Goal: Transaction & Acquisition: Purchase product/service

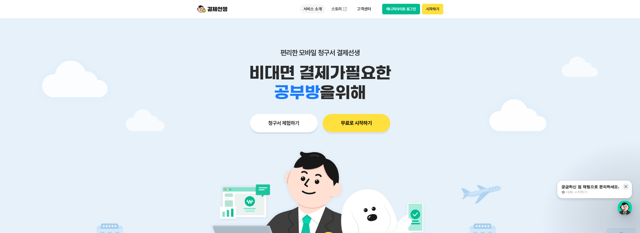
click at [312, 10] on p "서비스 소개" at bounding box center [312, 9] width 25 height 9
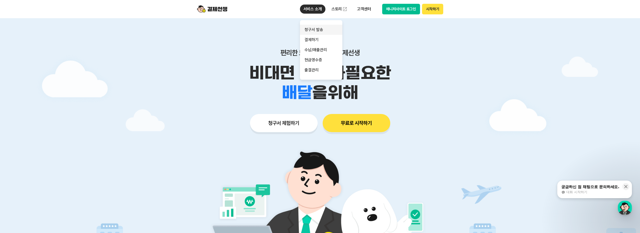
click at [316, 30] on link "청구서 발송" at bounding box center [321, 30] width 42 height 10
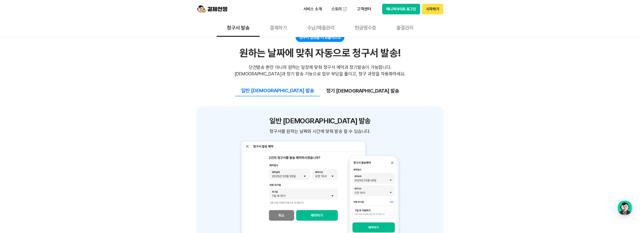
scroll to position [530, 0]
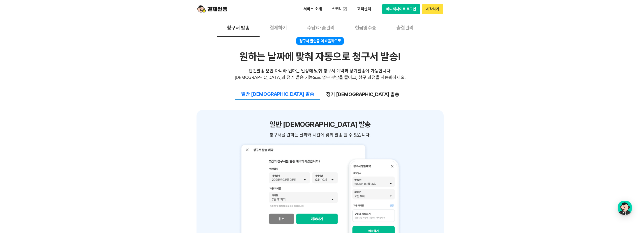
click at [280, 28] on button "결제하기" at bounding box center [278, 27] width 37 height 19
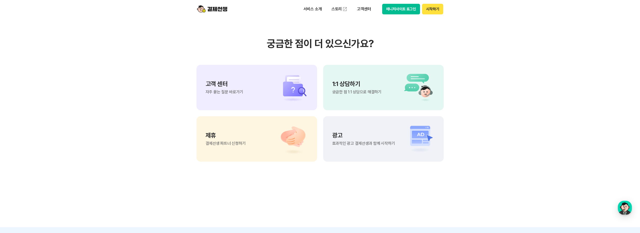
scroll to position [1338, 0]
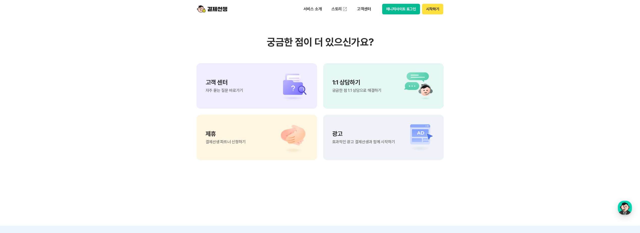
click at [267, 109] on div "고객 센터 자주 묻는 질문 바로가기" at bounding box center [257, 85] width 121 height 45
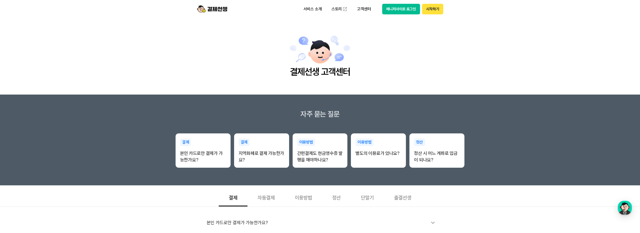
scroll to position [25, 0]
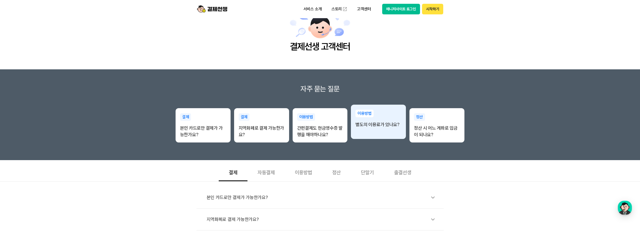
click at [371, 128] on p "별도의 이용료가 있나요?" at bounding box center [379, 124] width 46 height 7
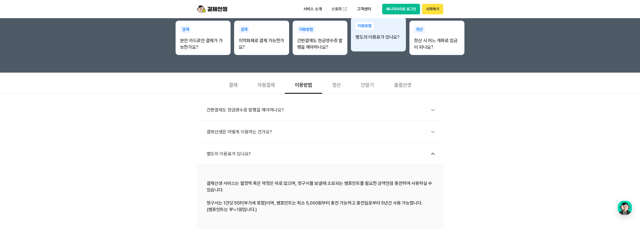
scroll to position [151, 0]
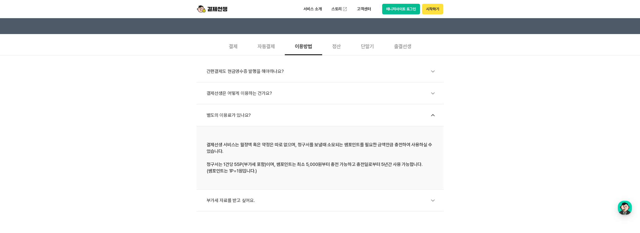
click at [219, 115] on div "별도의 이용료가 있나요?" at bounding box center [323, 116] width 232 height 12
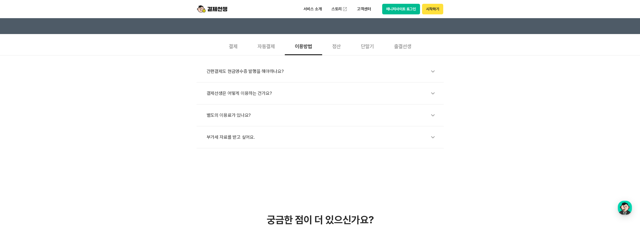
click at [220, 115] on div "별도의 이용료가 있나요?" at bounding box center [323, 116] width 232 height 12
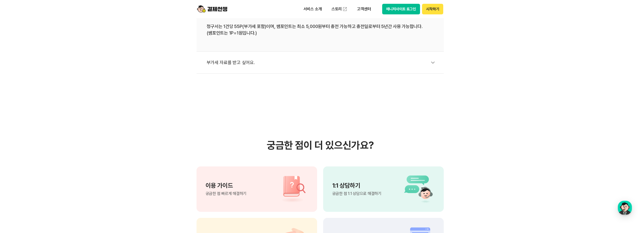
scroll to position [227, 0]
